Goal: Find specific page/section: Find specific page/section

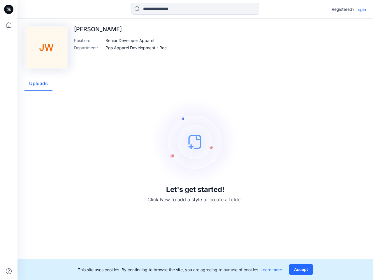
click at [187, 140] on img at bounding box center [195, 141] width 87 height 87
click at [9, 9] on icon at bounding box center [9, 9] width 2 height 0
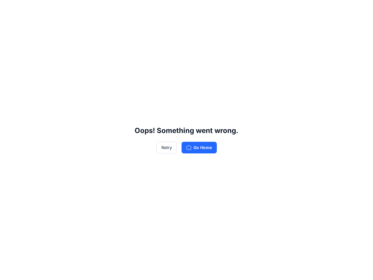
click at [9, 271] on div "Oops! Something went wrong. Retry Go Home" at bounding box center [186, 140] width 373 height 280
click at [195, 9] on div "Oops! Something went wrong. Retry Go Home" at bounding box center [186, 140] width 373 height 280
click at [361, 9] on div "Oops! Something went wrong. Retry Go Home" at bounding box center [186, 140] width 373 height 280
click at [130, 40] on div "Oops! Something went wrong. Retry Go Home" at bounding box center [186, 140] width 373 height 280
click at [136, 48] on div "Oops! Something went wrong. Retry Go Home" at bounding box center [186, 140] width 373 height 280
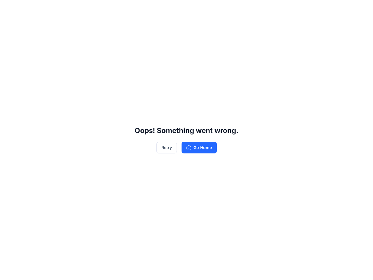
click at [38, 84] on div "Oops! Something went wrong. Retry Go Home" at bounding box center [186, 140] width 373 height 280
click at [302, 269] on div "Oops! Something went wrong. Retry Go Home" at bounding box center [186, 140] width 373 height 280
